Goal: Task Accomplishment & Management: Manage account settings

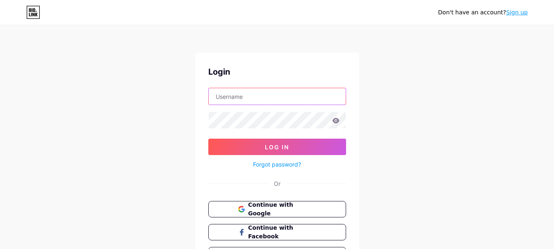
drag, startPoint x: 254, startPoint y: 93, endPoint x: 254, endPoint y: 101, distance: 7.4
click at [254, 93] on input "text" at bounding box center [277, 96] width 137 height 16
type input "[EMAIL_ADDRESS][DOMAIN_NAME]"
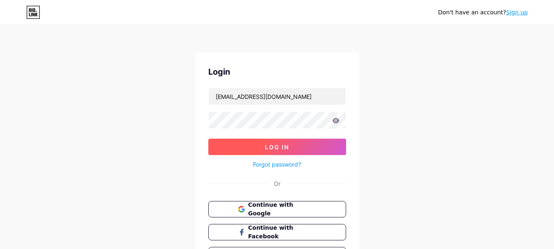
click at [281, 151] on button "Log In" at bounding box center [277, 146] width 138 height 16
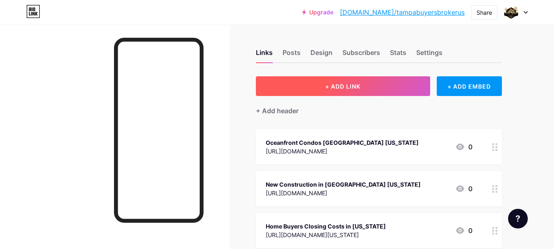
click at [350, 91] on button "+ ADD LINK" at bounding box center [343, 86] width 174 height 20
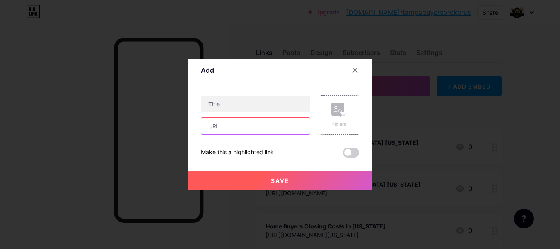
click at [254, 127] on input "text" at bounding box center [255, 126] width 108 height 16
paste input "[URL][DOMAIN_NAME][US_STATE]"
type input "[URL][DOMAIN_NAME][US_STATE]"
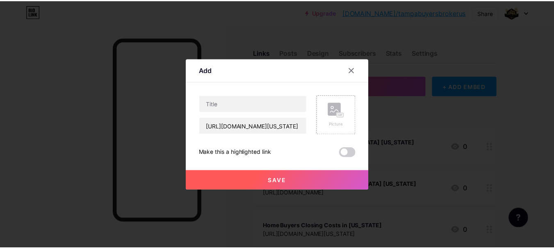
scroll to position [0, 0]
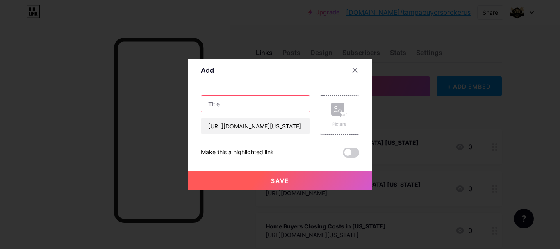
click at [283, 99] on input "text" at bounding box center [255, 103] width 108 height 16
paste input "Properties in [GEOGRAPHIC_DATA][US_STATE]"
type input "Properties in [GEOGRAPHIC_DATA][US_STATE]"
click at [289, 176] on button "Save" at bounding box center [280, 180] width 184 height 20
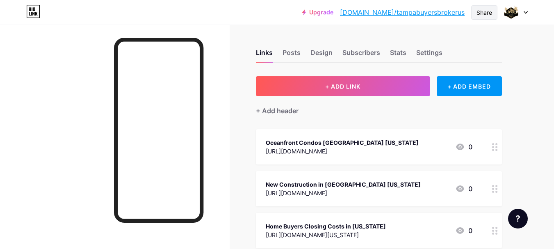
click at [480, 14] on div "Share" at bounding box center [484, 12] width 16 height 9
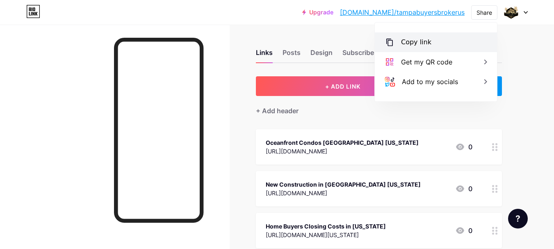
click at [420, 41] on div "Copy link" at bounding box center [416, 42] width 30 height 10
